Goal: Register for event/course

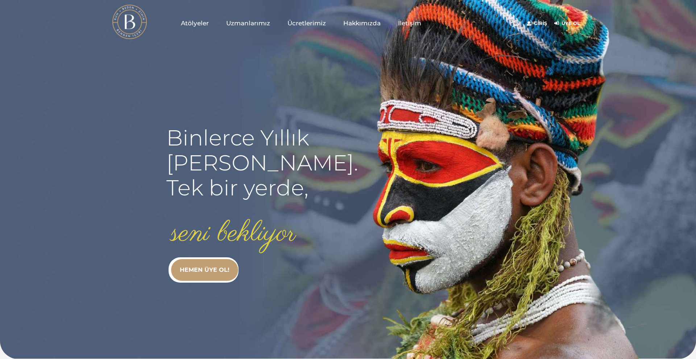
click at [458, 96] on rs-slide "Binlerce Yıllık kadim bilgi. Tek bir yerde, seni bekliyor HEMEN ÜYE OL!" at bounding box center [348, 179] width 696 height 359
click at [537, 25] on link "Giriş" at bounding box center [537, 23] width 20 height 9
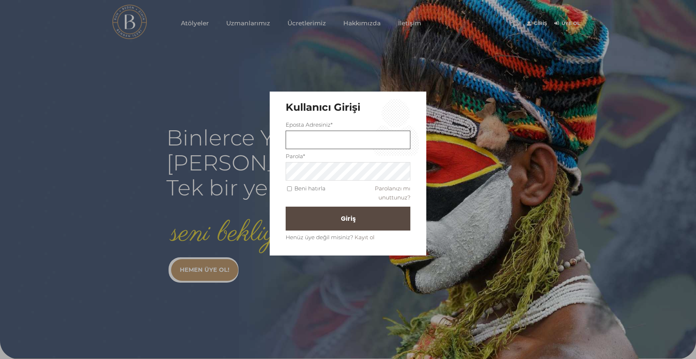
click at [370, 142] on input "text" at bounding box center [348, 140] width 125 height 18
type input "aysunsan@gmail.com"
click at [286, 207] on button "Giriş" at bounding box center [348, 219] width 125 height 24
click at [374, 216] on button "Giriş" at bounding box center [348, 219] width 125 height 24
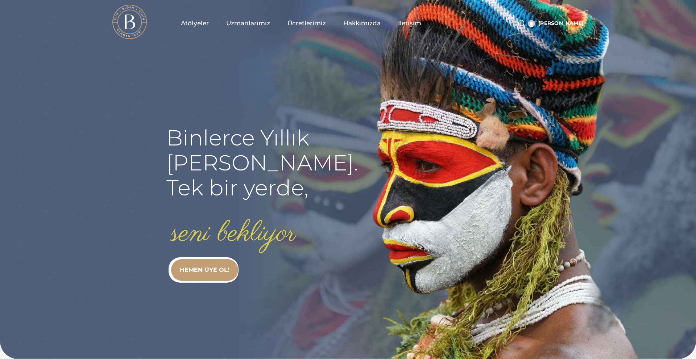
click at [197, 20] on span "Atölyeler" at bounding box center [195, 23] width 28 height 8
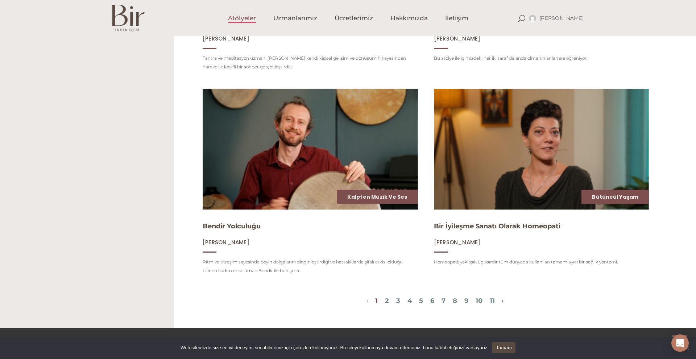
scroll to position [870, 0]
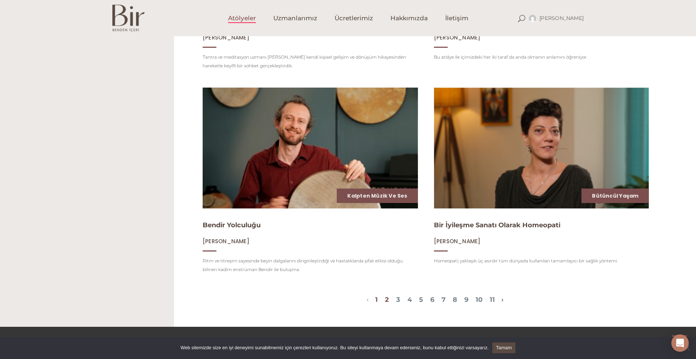
click at [385, 301] on link "2" at bounding box center [387, 300] width 4 height 8
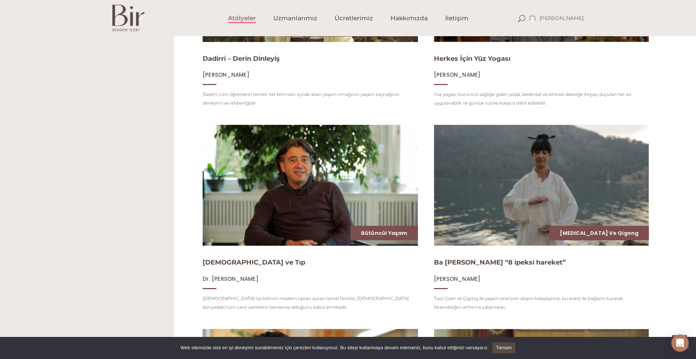
scroll to position [621, 0]
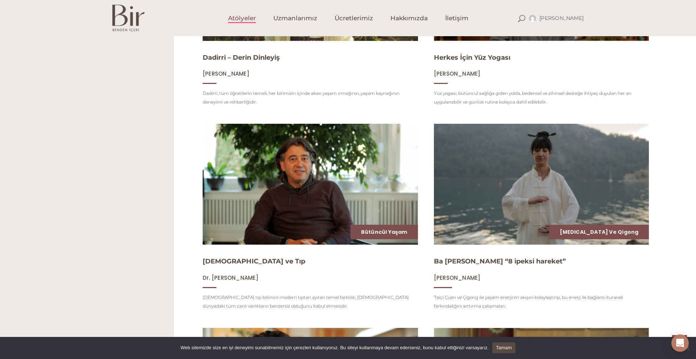
click at [546, 205] on img at bounding box center [541, 184] width 221 height 125
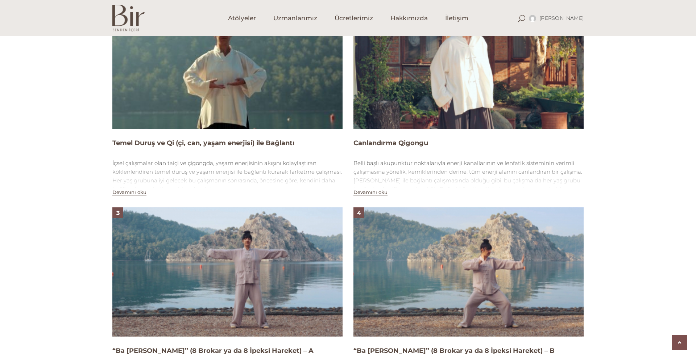
scroll to position [536, 0]
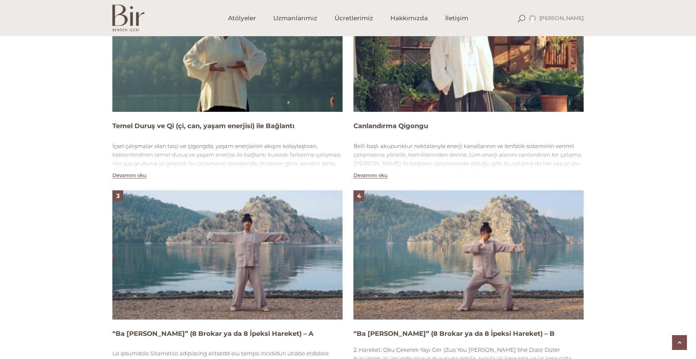
click at [287, 264] on img at bounding box center [227, 255] width 230 height 129
